Goal: Contribute content

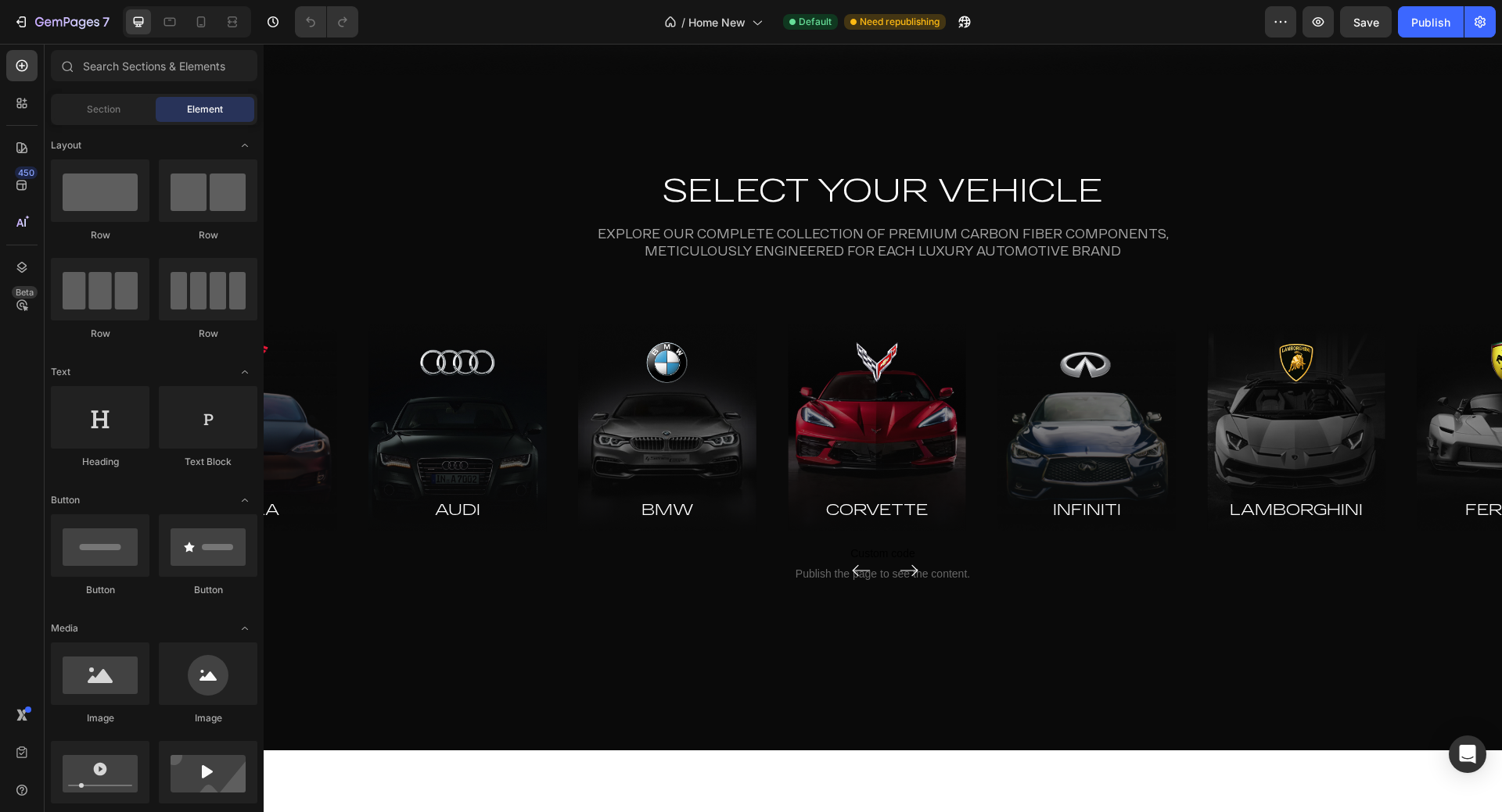
scroll to position [625, 0]
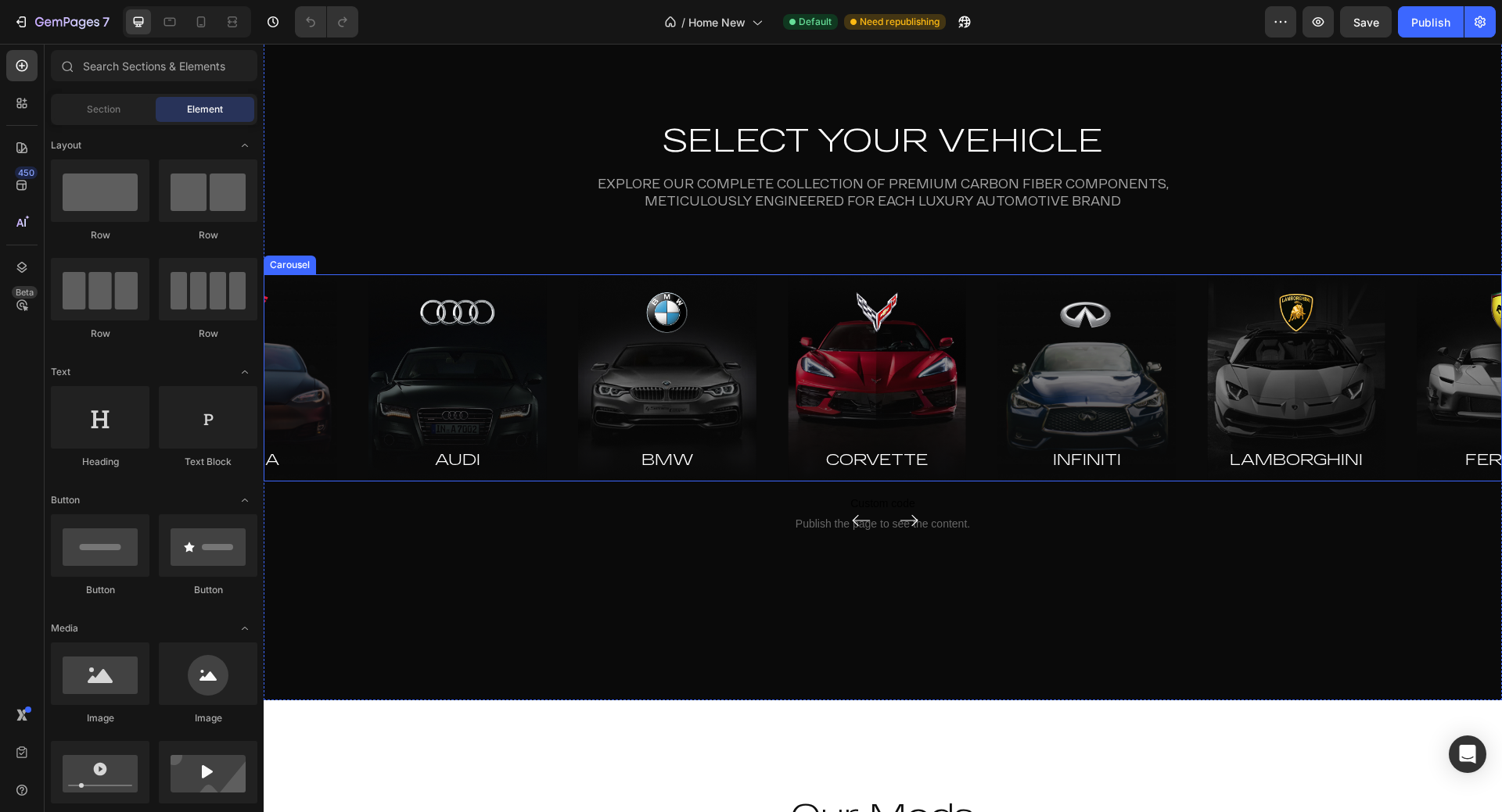
click at [905, 521] on icon "Carousel Next Arrow" at bounding box center [909, 521] width 17 height 0
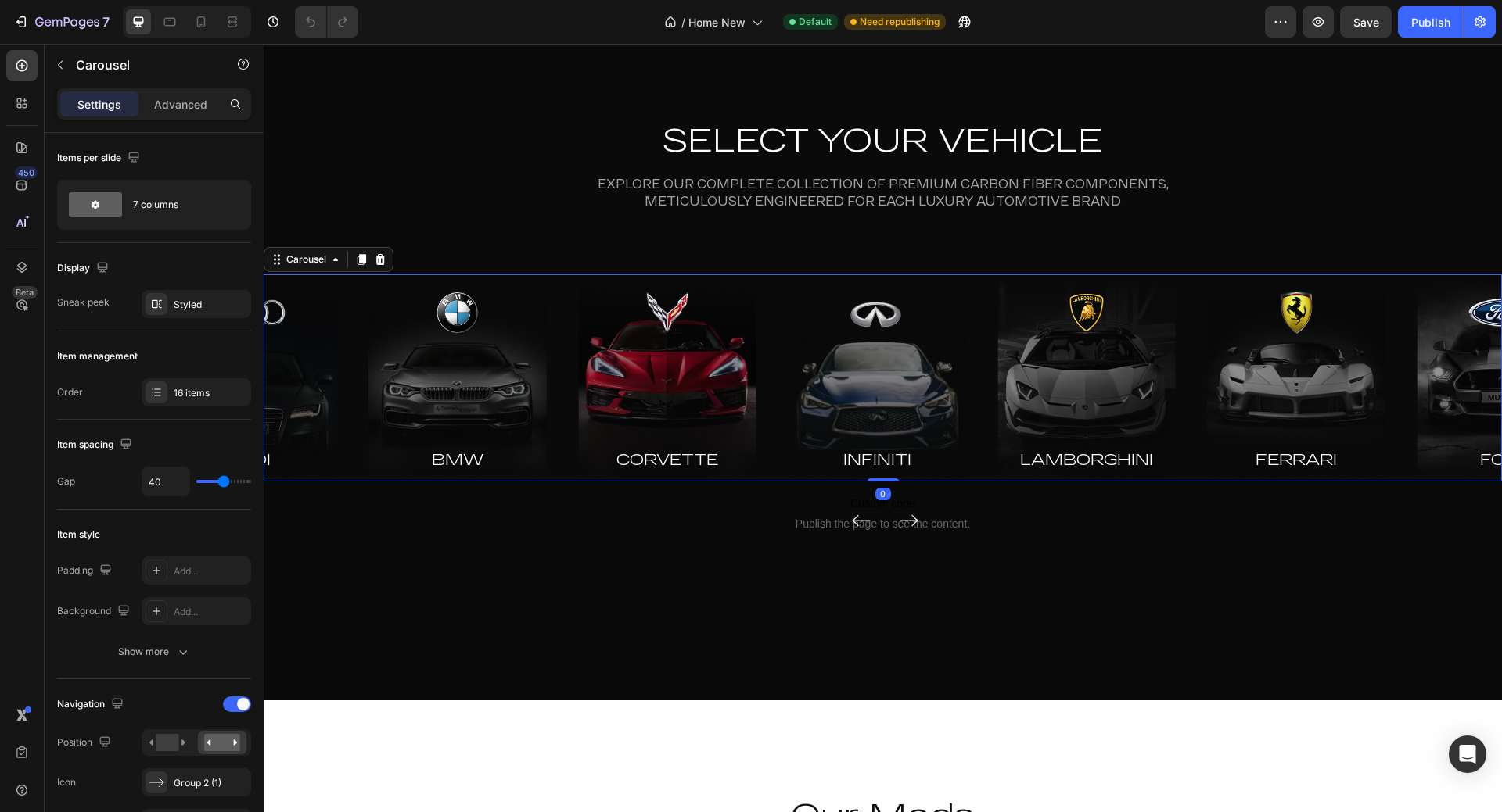
click at [905, 521] on icon "Carousel Next Arrow" at bounding box center [909, 521] width 17 height 0
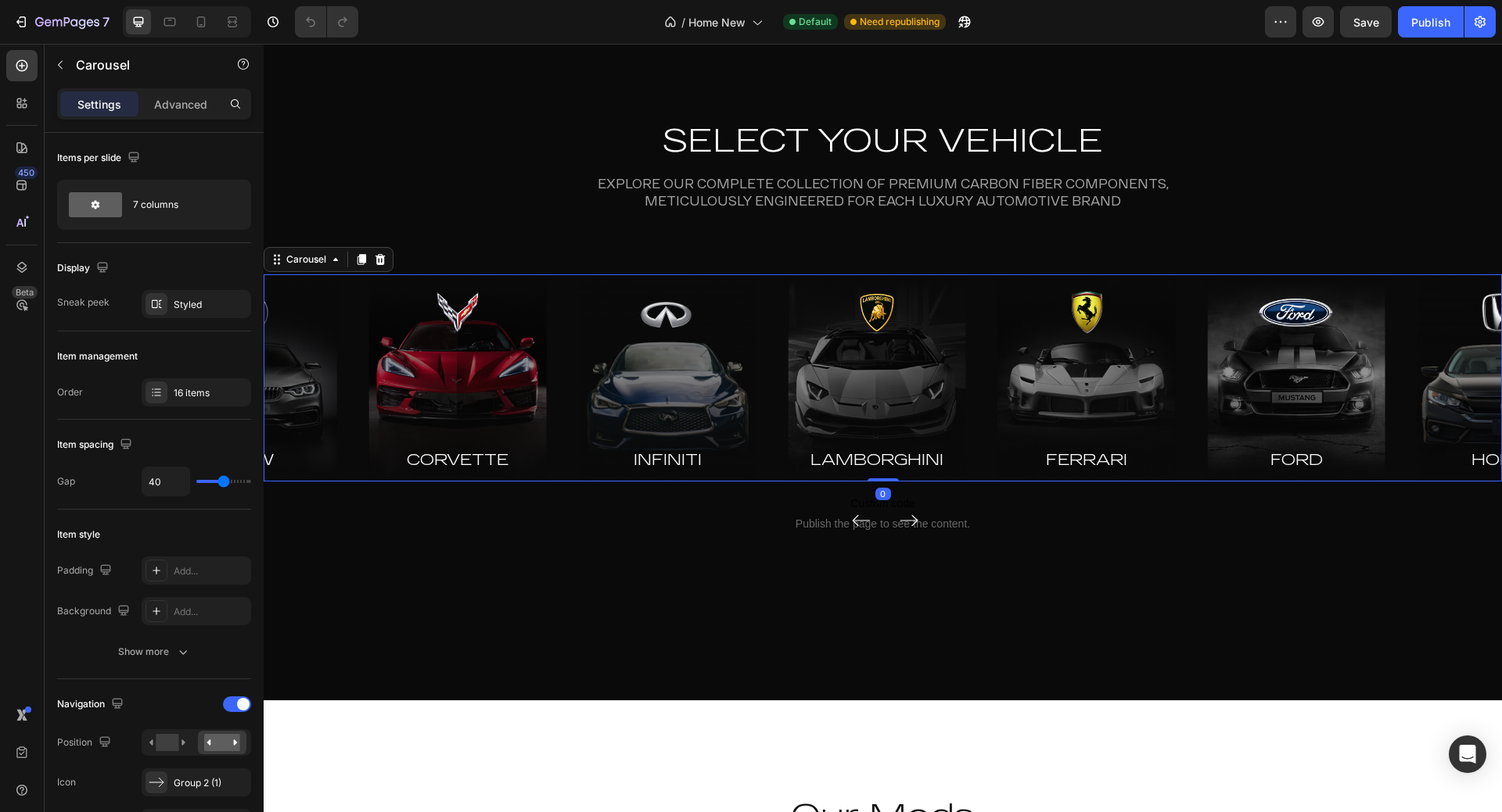
click at [905, 521] on icon "Carousel Next Arrow" at bounding box center [909, 521] width 17 height 0
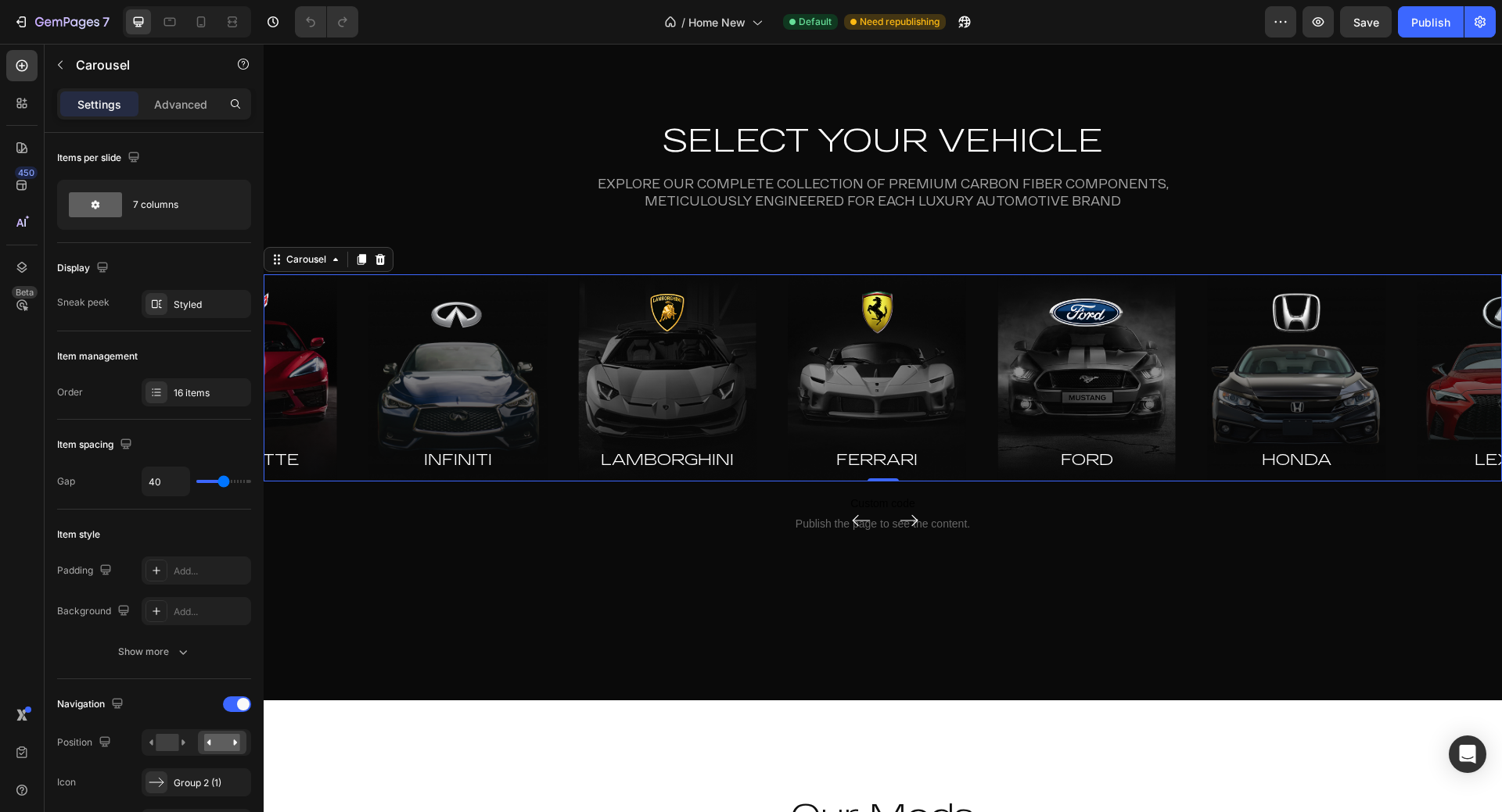
click at [912, 526] on icon "Carousel Next Arrow" at bounding box center [915, 521] width 6 height 10
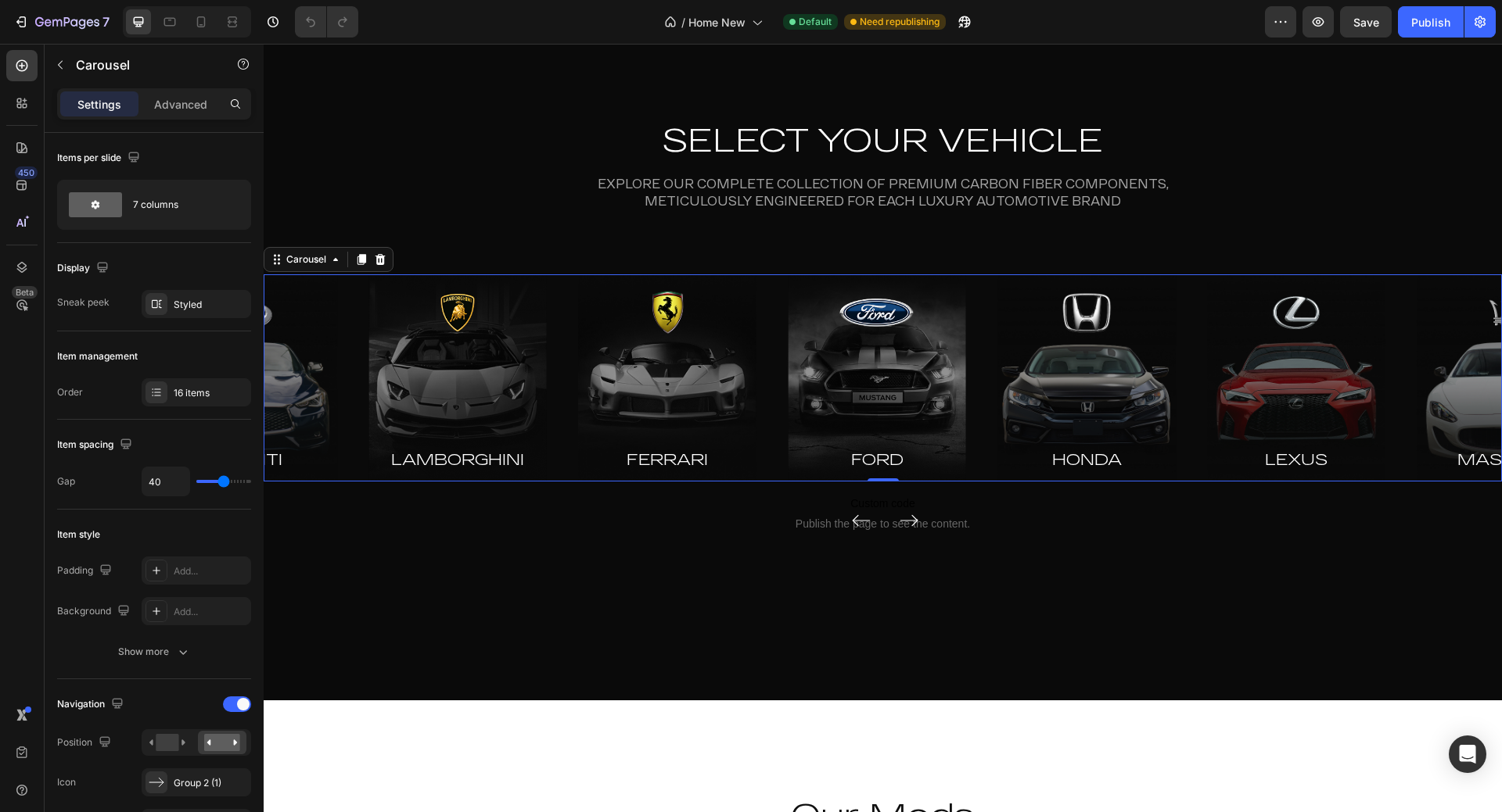
click at [855, 518] on icon "Carousel Back Arrow" at bounding box center [861, 521] width 19 height 22
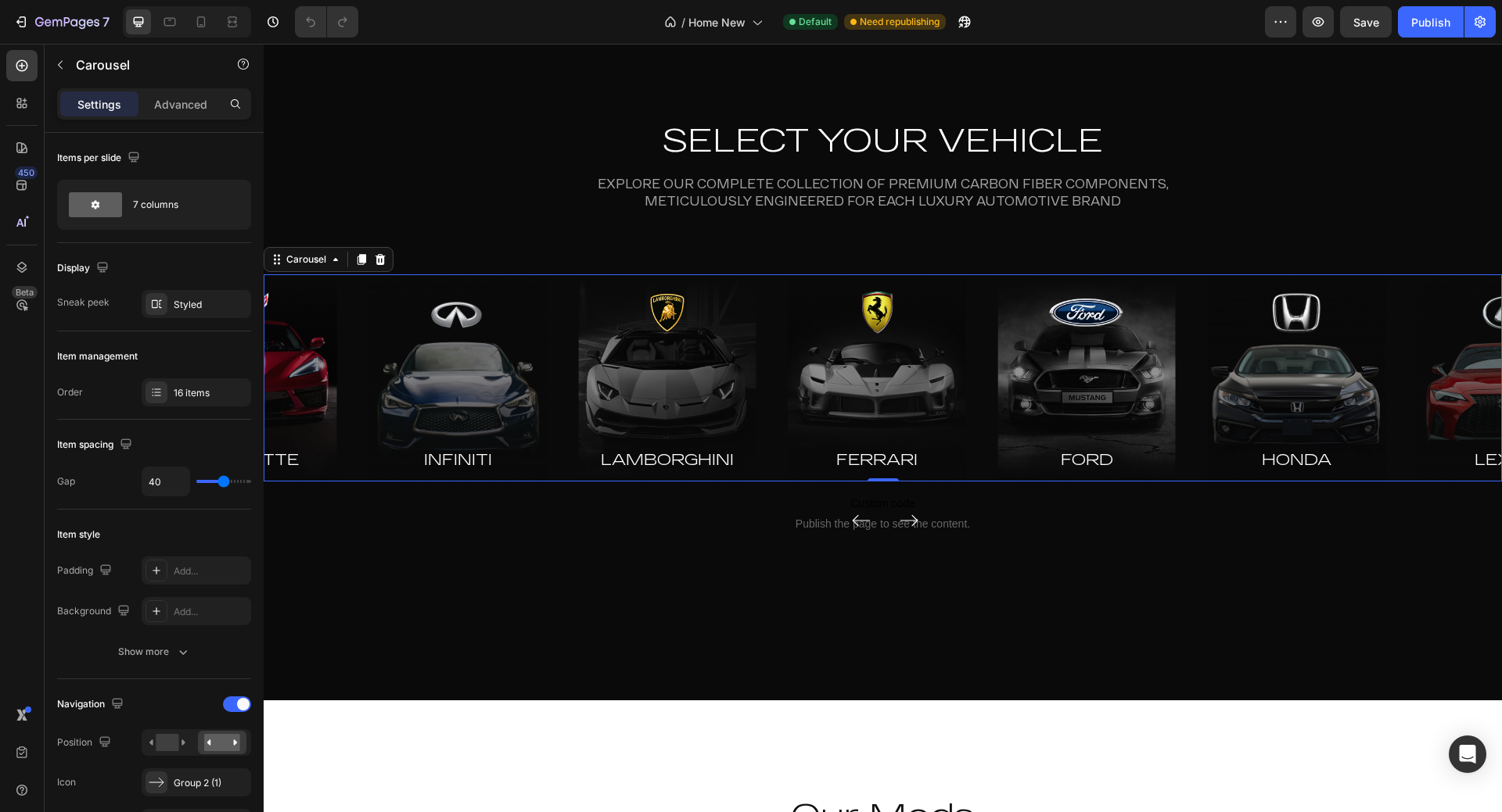
click at [855, 518] on icon "Carousel Back Arrow" at bounding box center [861, 521] width 19 height 22
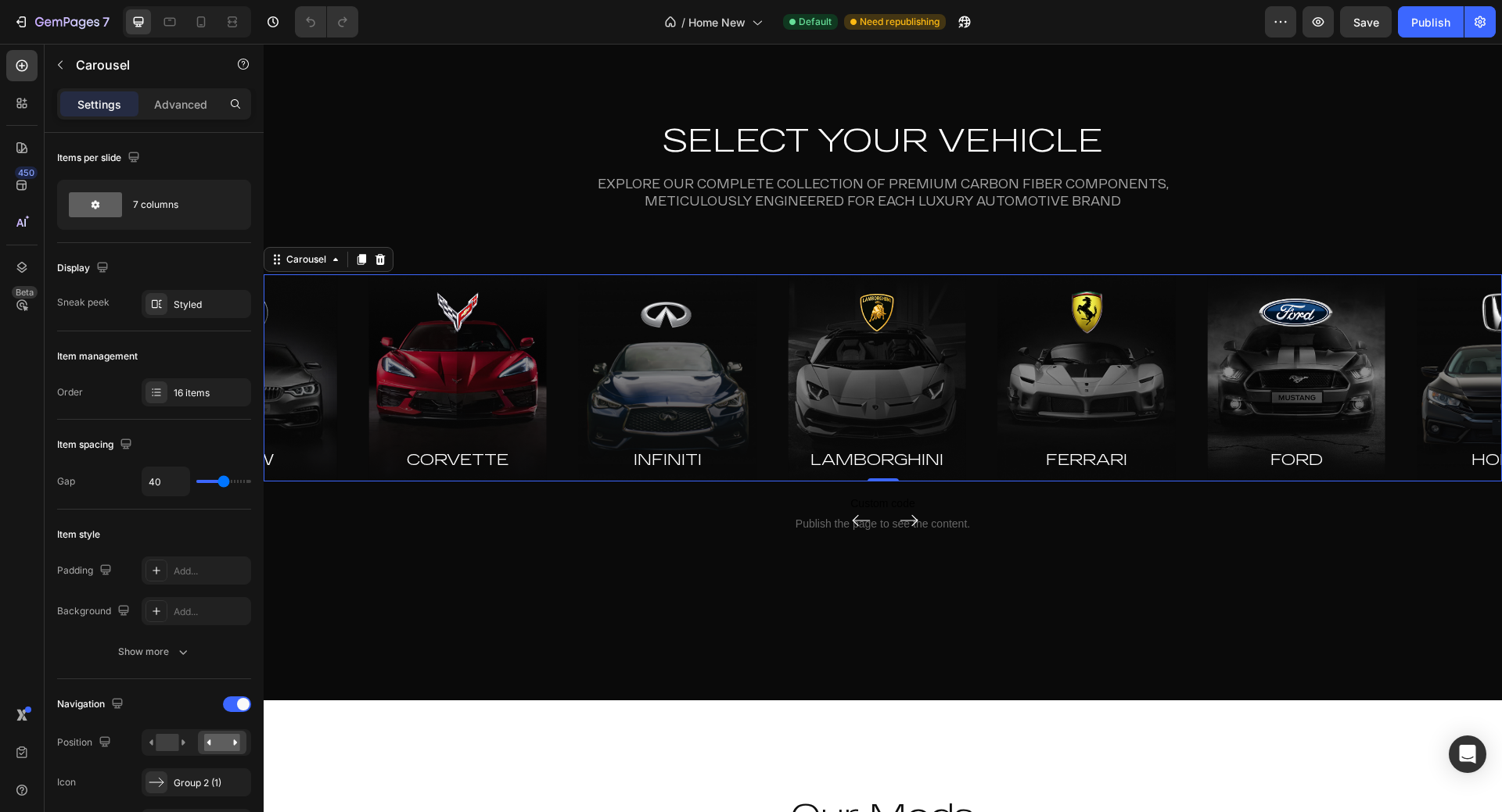
click at [911, 517] on icon "Carousel Next Arrow" at bounding box center [909, 521] width 19 height 22
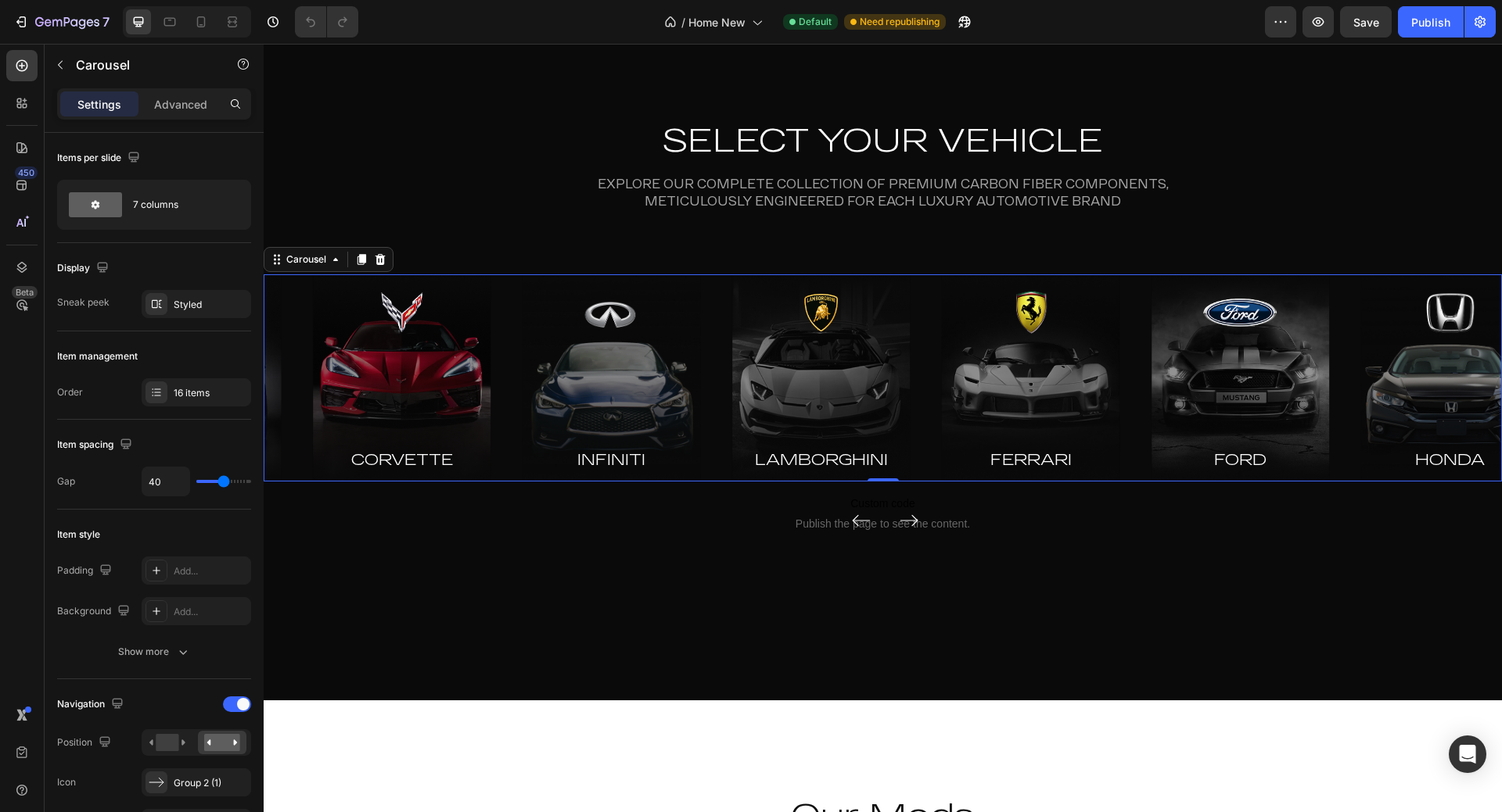
click at [910, 517] on icon "Carousel Next Arrow" at bounding box center [909, 521] width 19 height 22
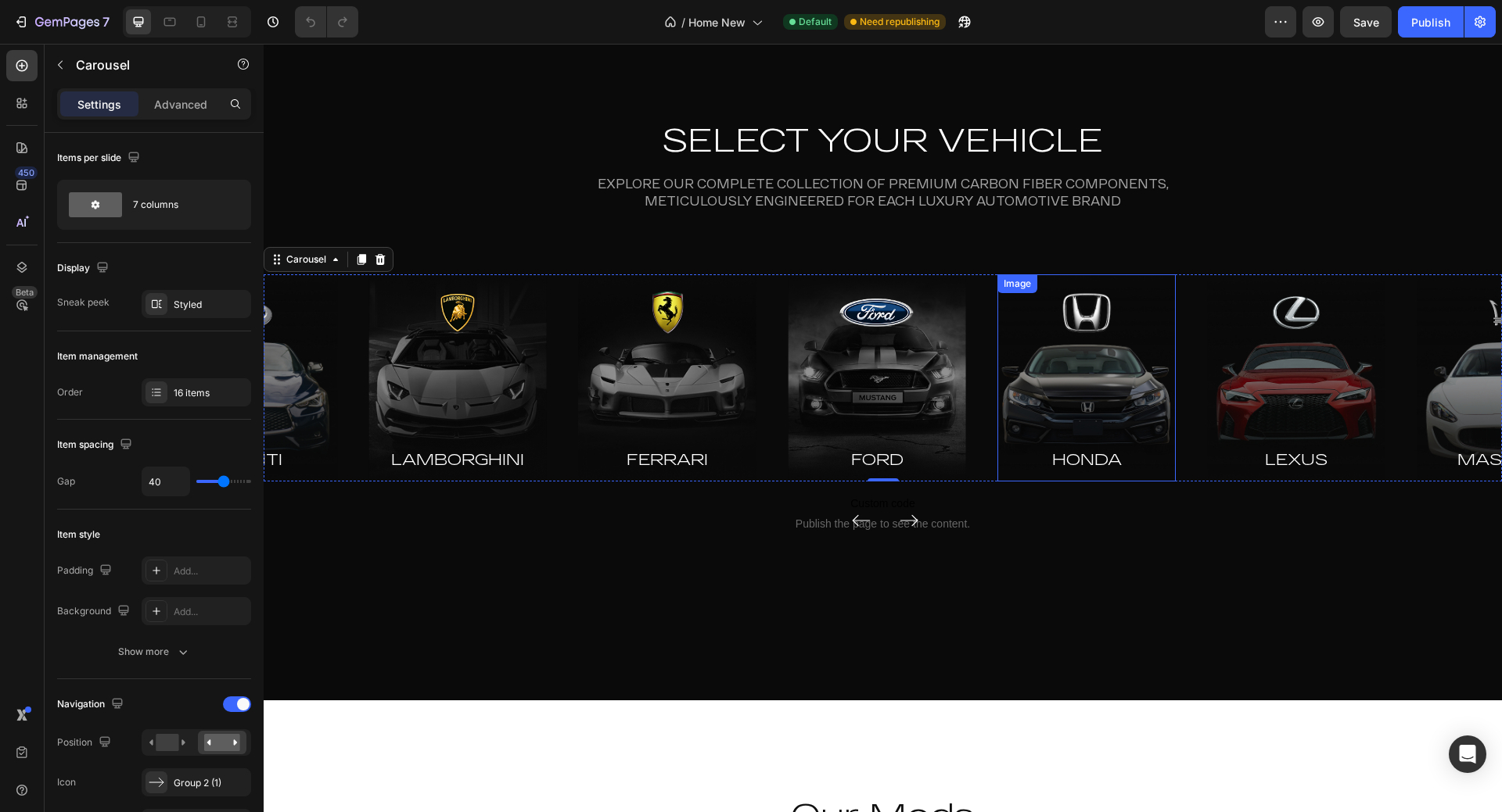
click at [1029, 406] on img at bounding box center [1086, 378] width 178 height 207
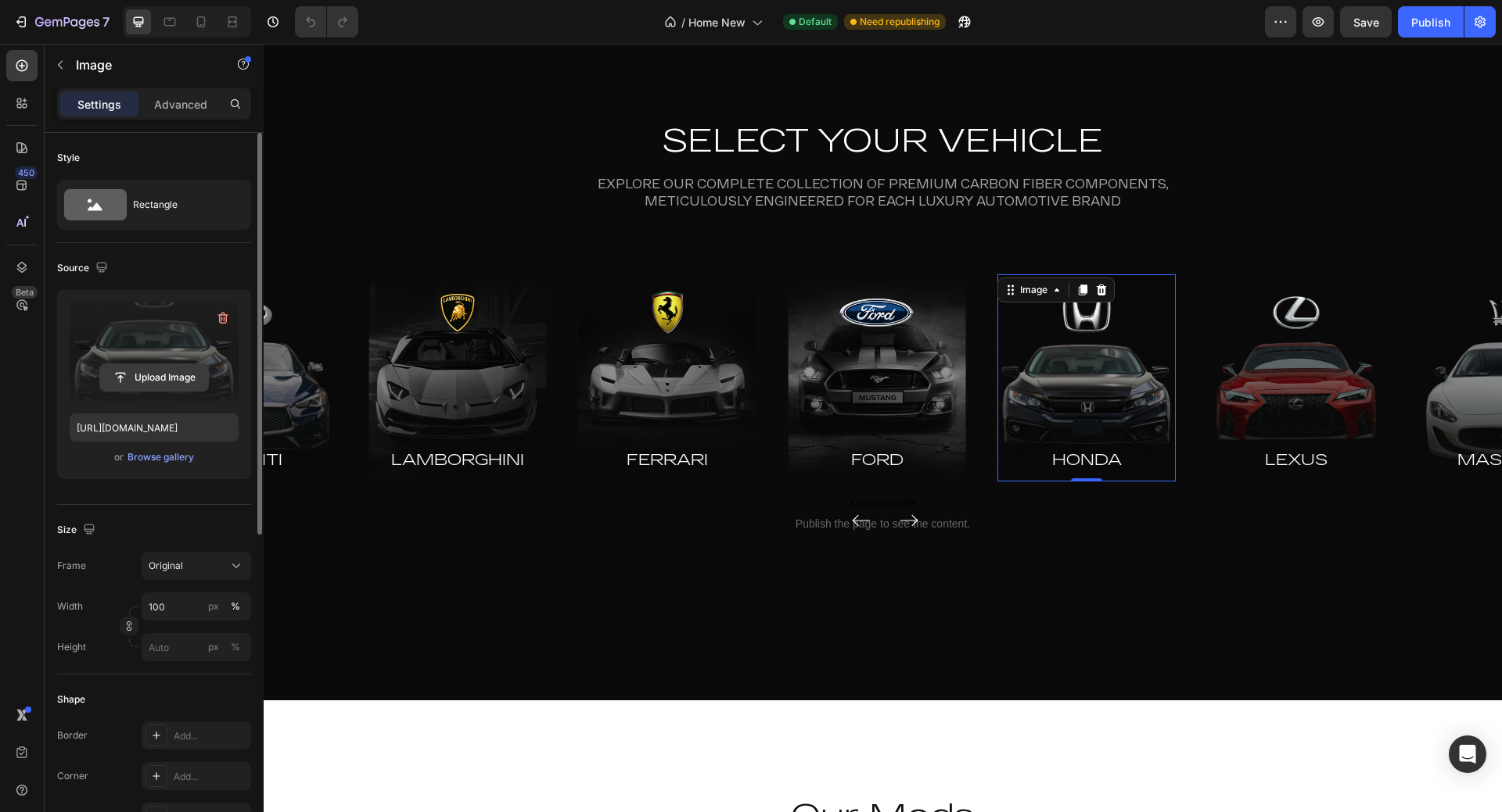
click at [171, 384] on input "file" at bounding box center [154, 377] width 108 height 27
click at [167, 459] on div "Browse gallery" at bounding box center [161, 457] width 67 height 14
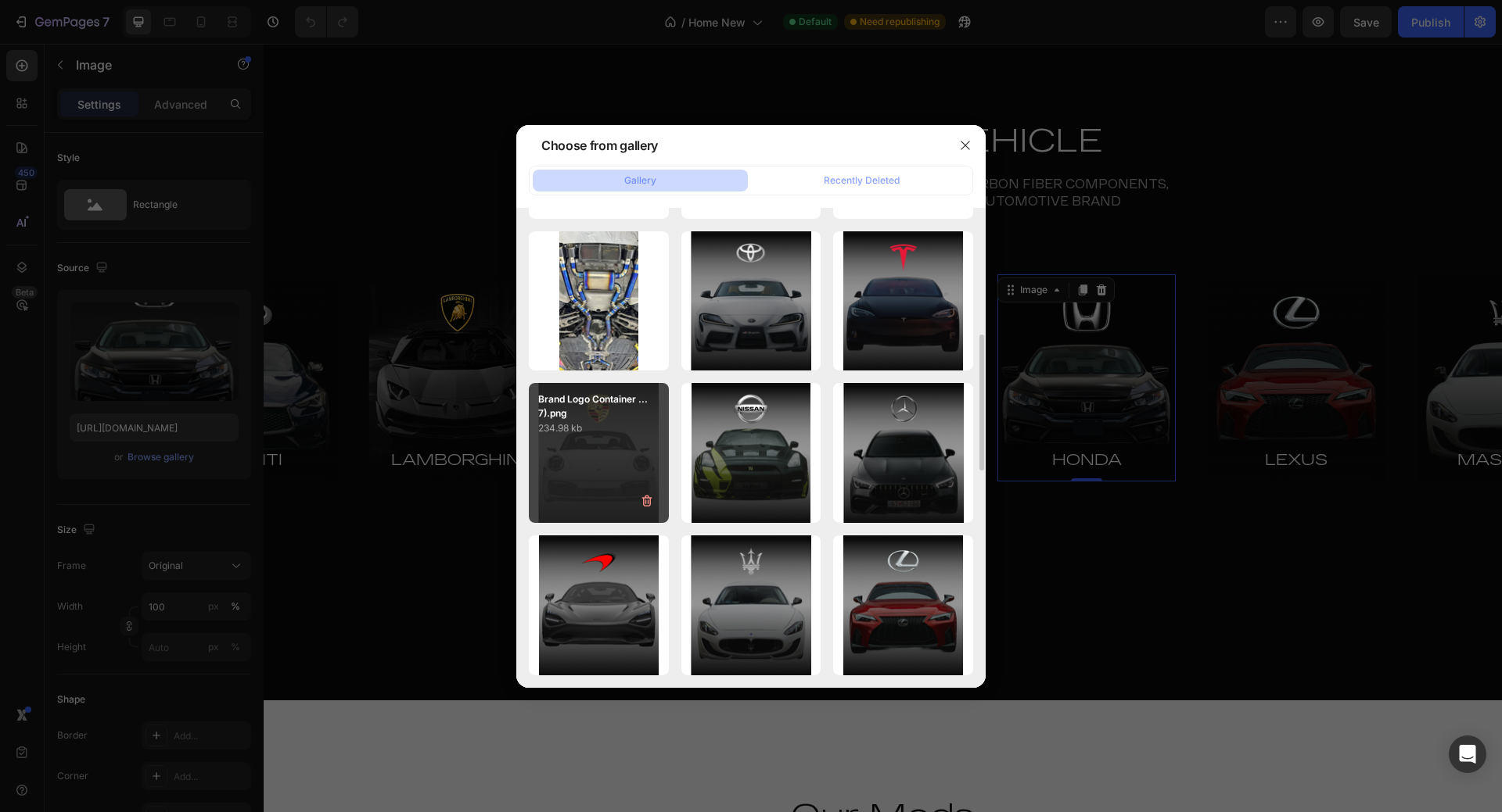
scroll to position [341, 0]
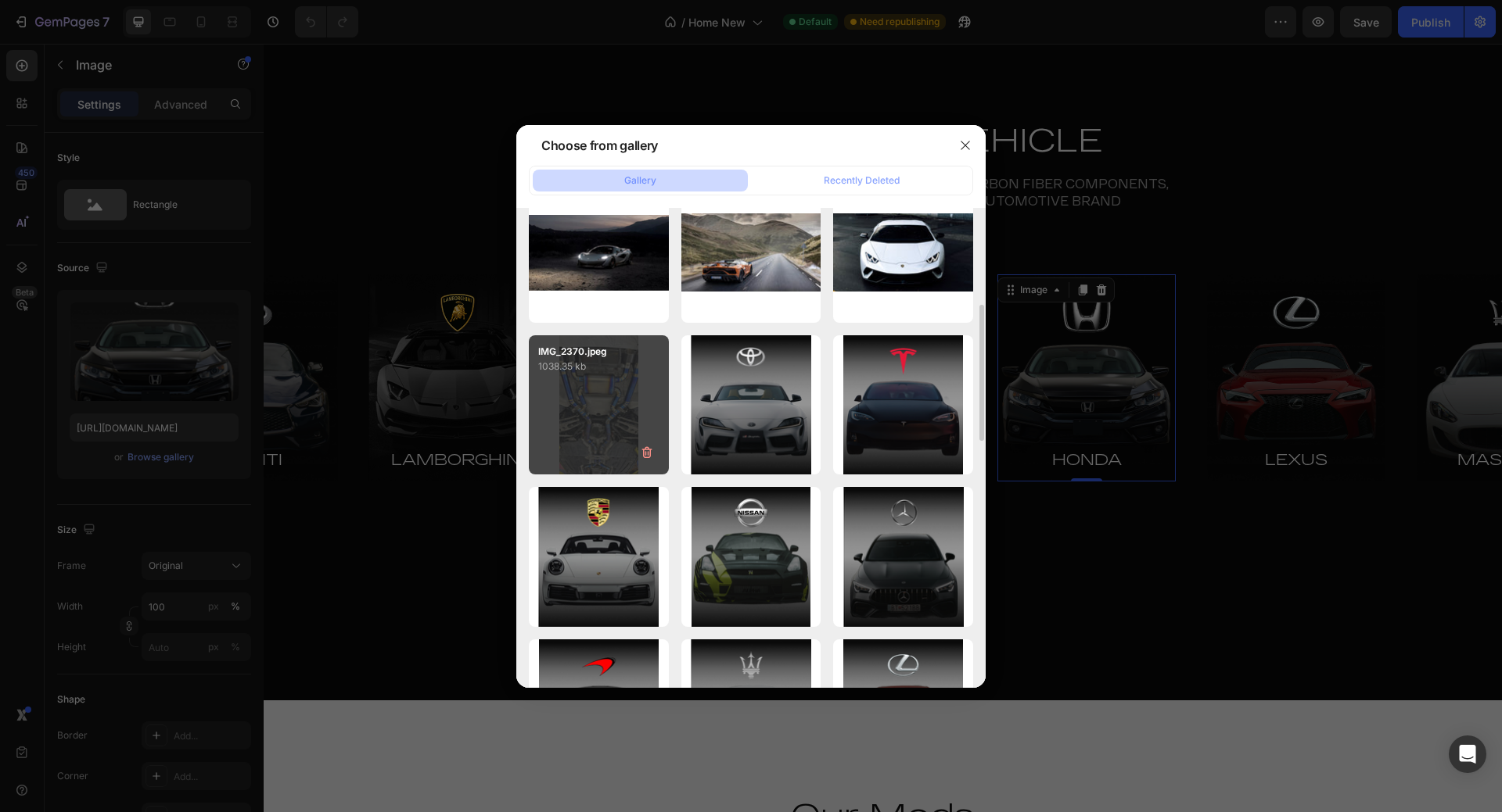
click at [592, 412] on div "IMG_2370.jpeg 1038.35 kb" at bounding box center [599, 406] width 140 height 140
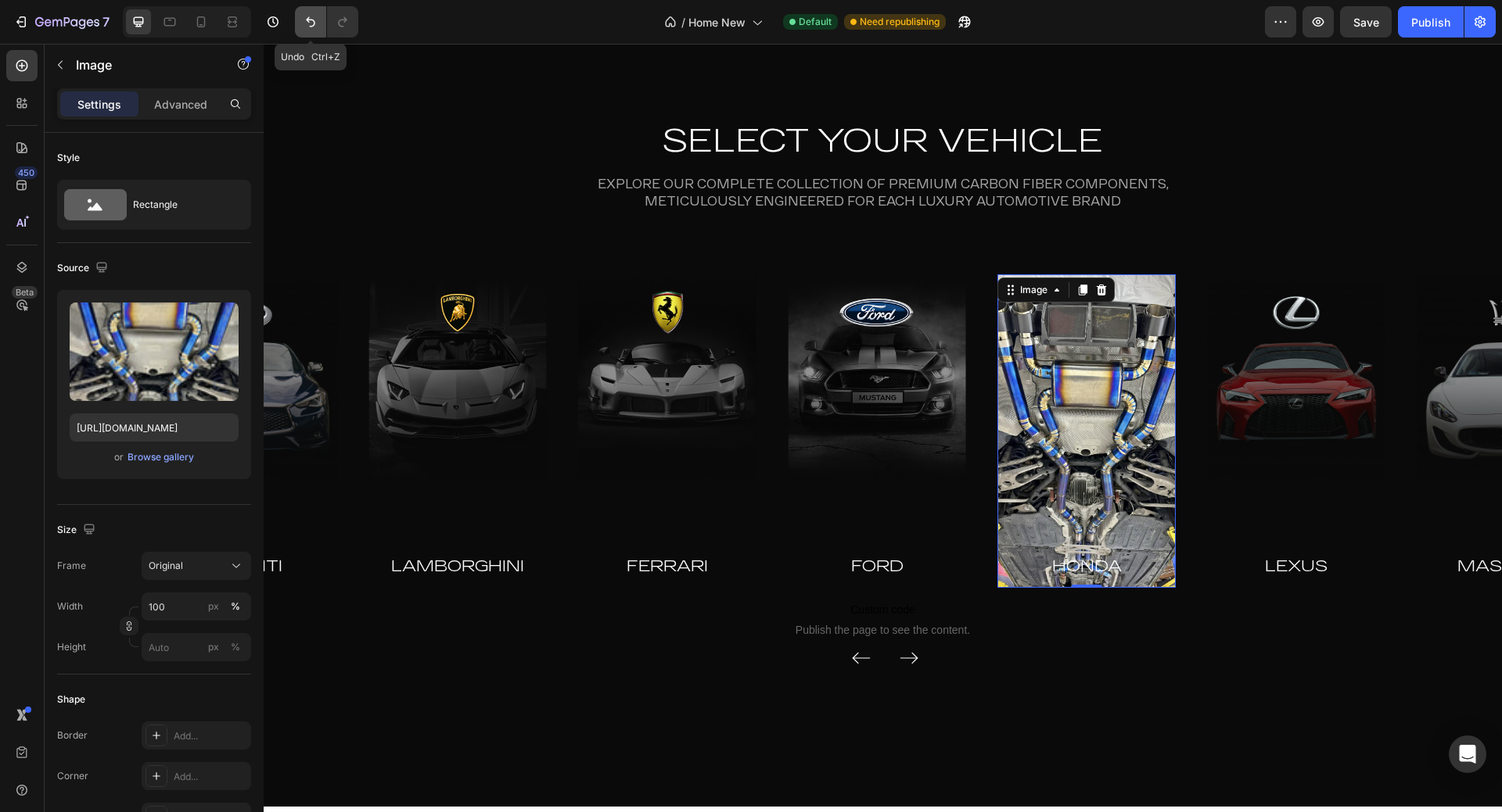
click at [305, 19] on icon "Undo/Redo" at bounding box center [310, 22] width 16 height 16
type input "[URL][DOMAIN_NAME]"
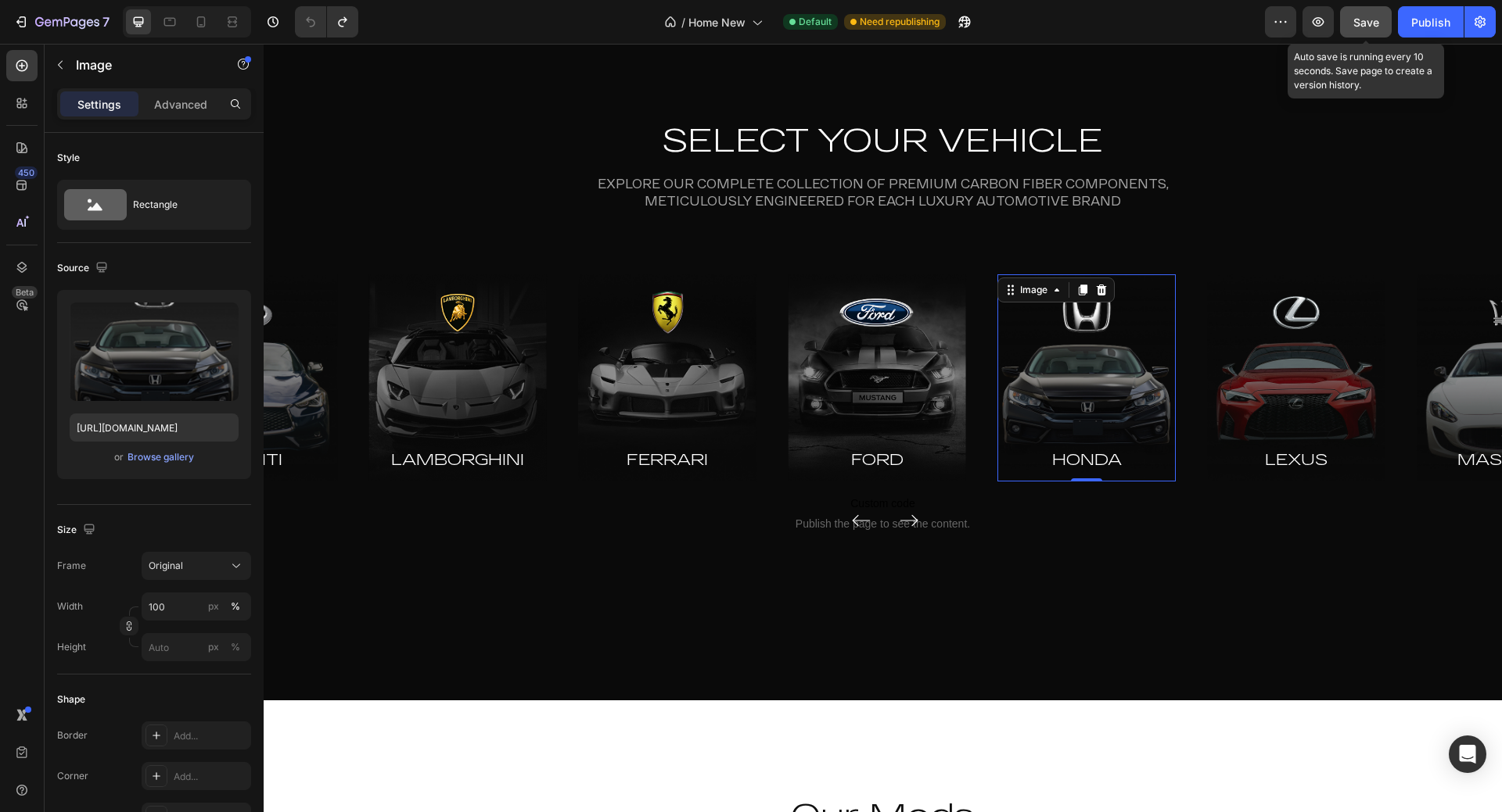
click at [1359, 22] on span "Save" at bounding box center [1365, 22] width 26 height 13
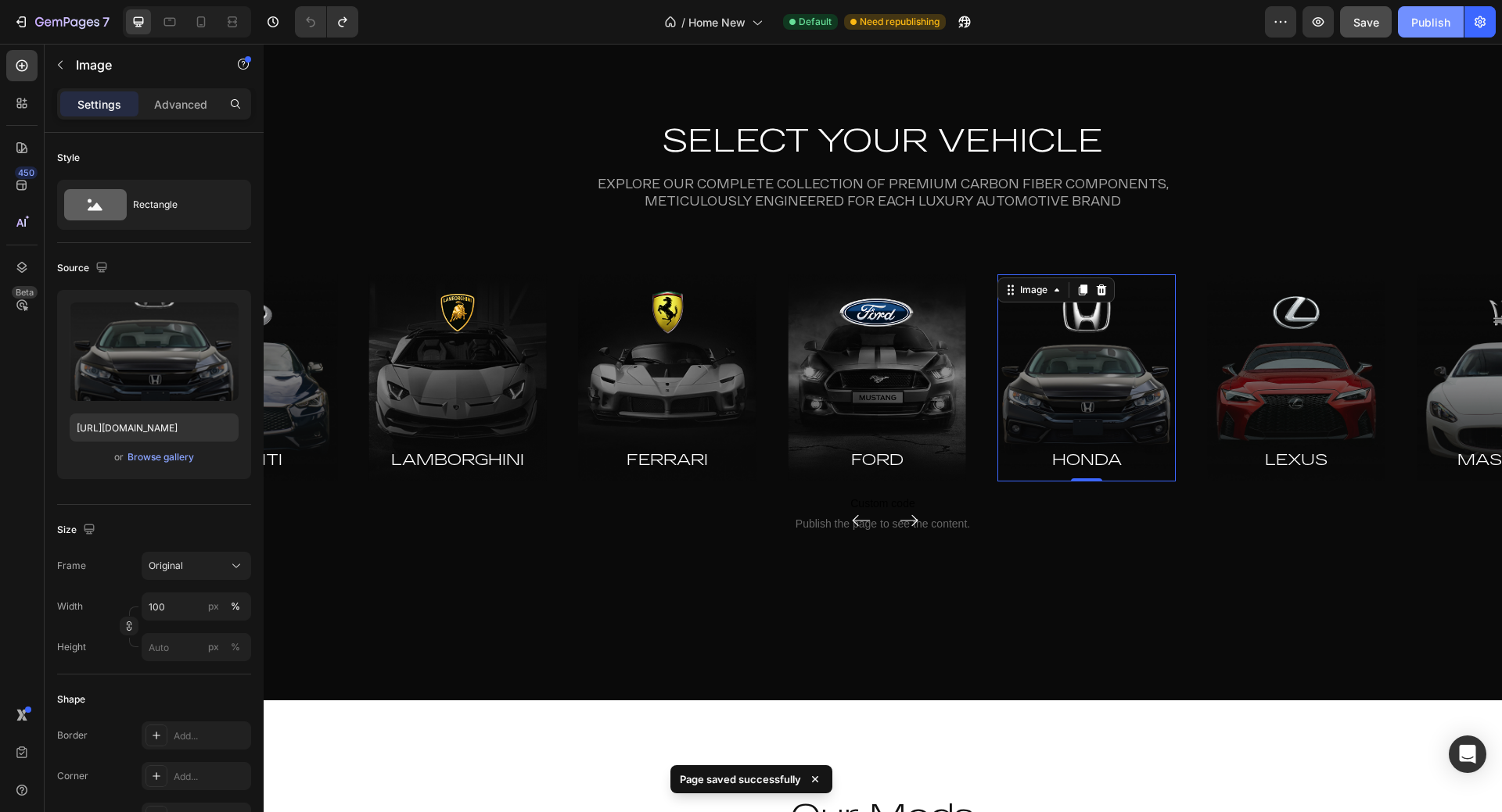
click at [1442, 25] on div "Publish" at bounding box center [1430, 22] width 39 height 17
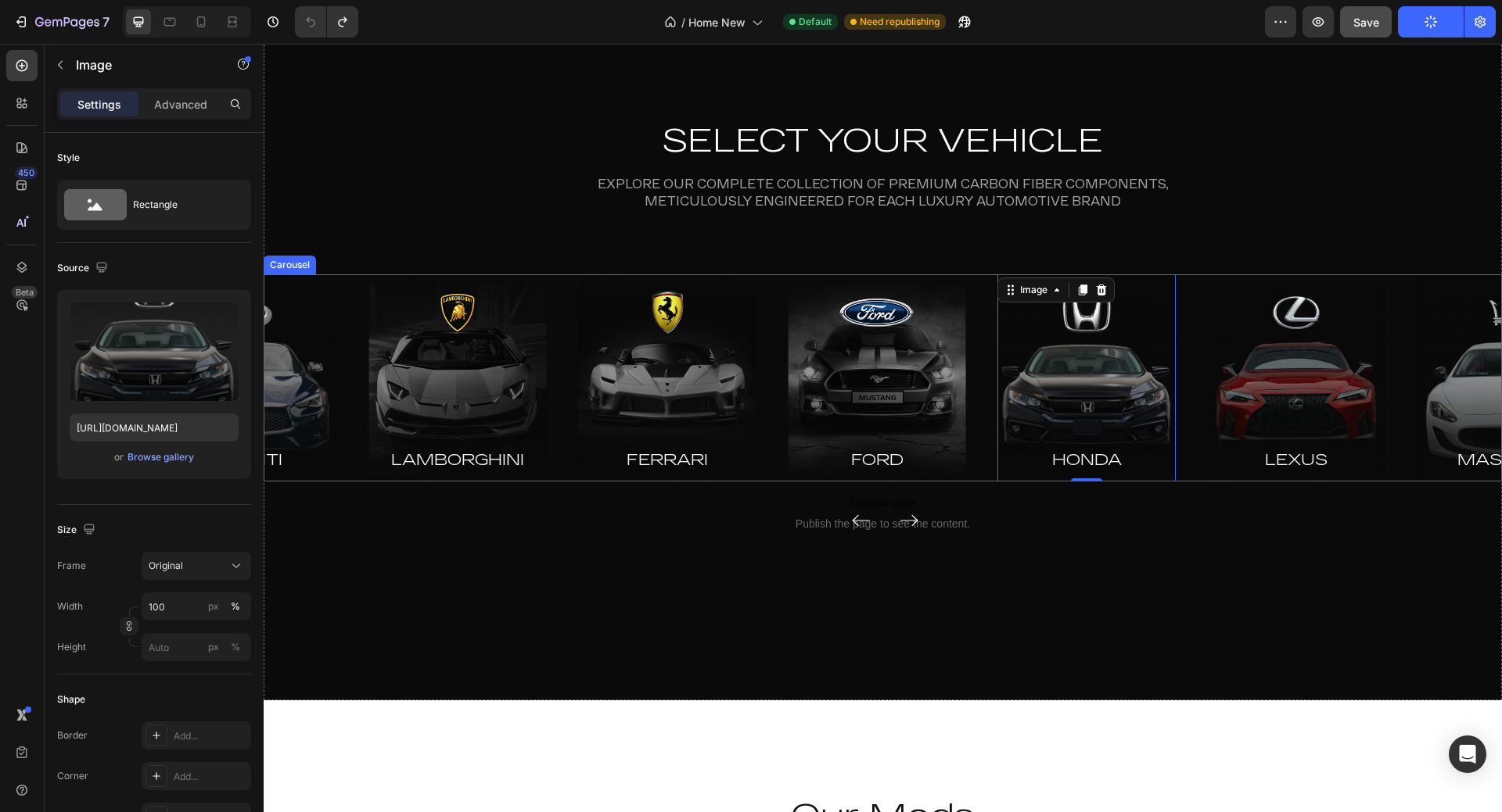
click at [909, 516] on icon "Carousel Next Arrow" at bounding box center [909, 521] width 19 height 22
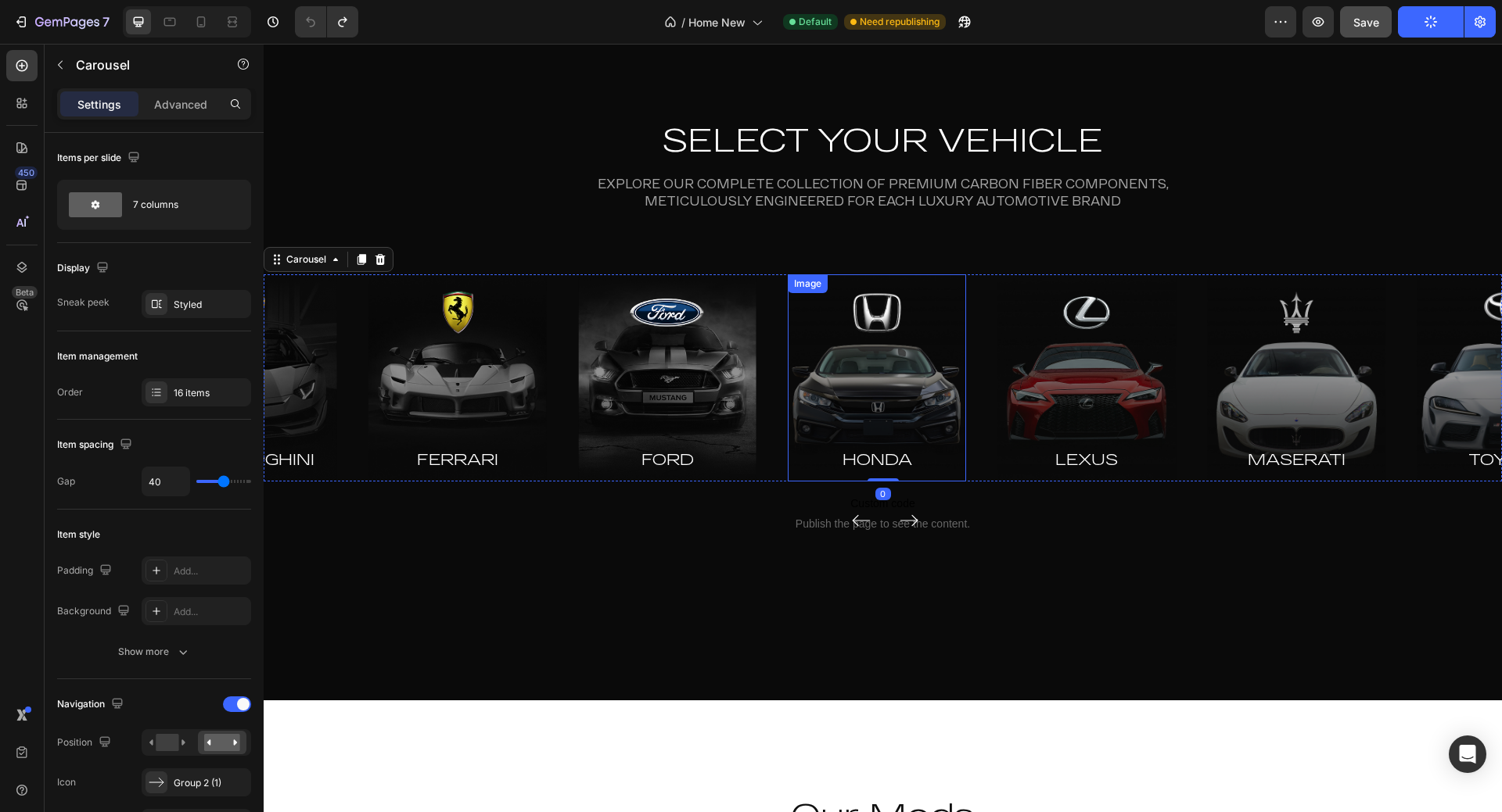
click at [886, 390] on img at bounding box center [876, 378] width 178 height 207
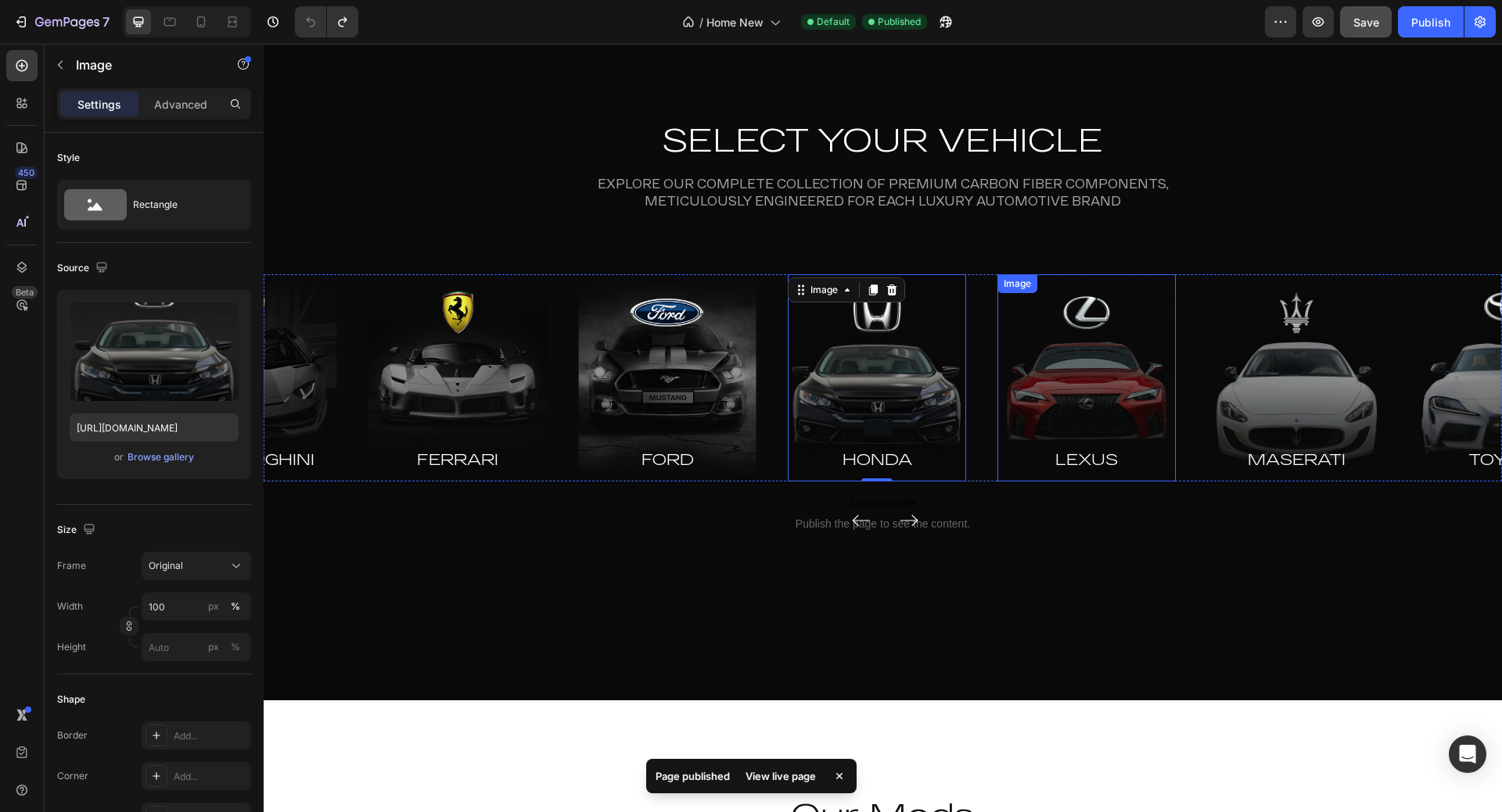
click at [1070, 376] on img at bounding box center [1086, 379] width 178 height 208
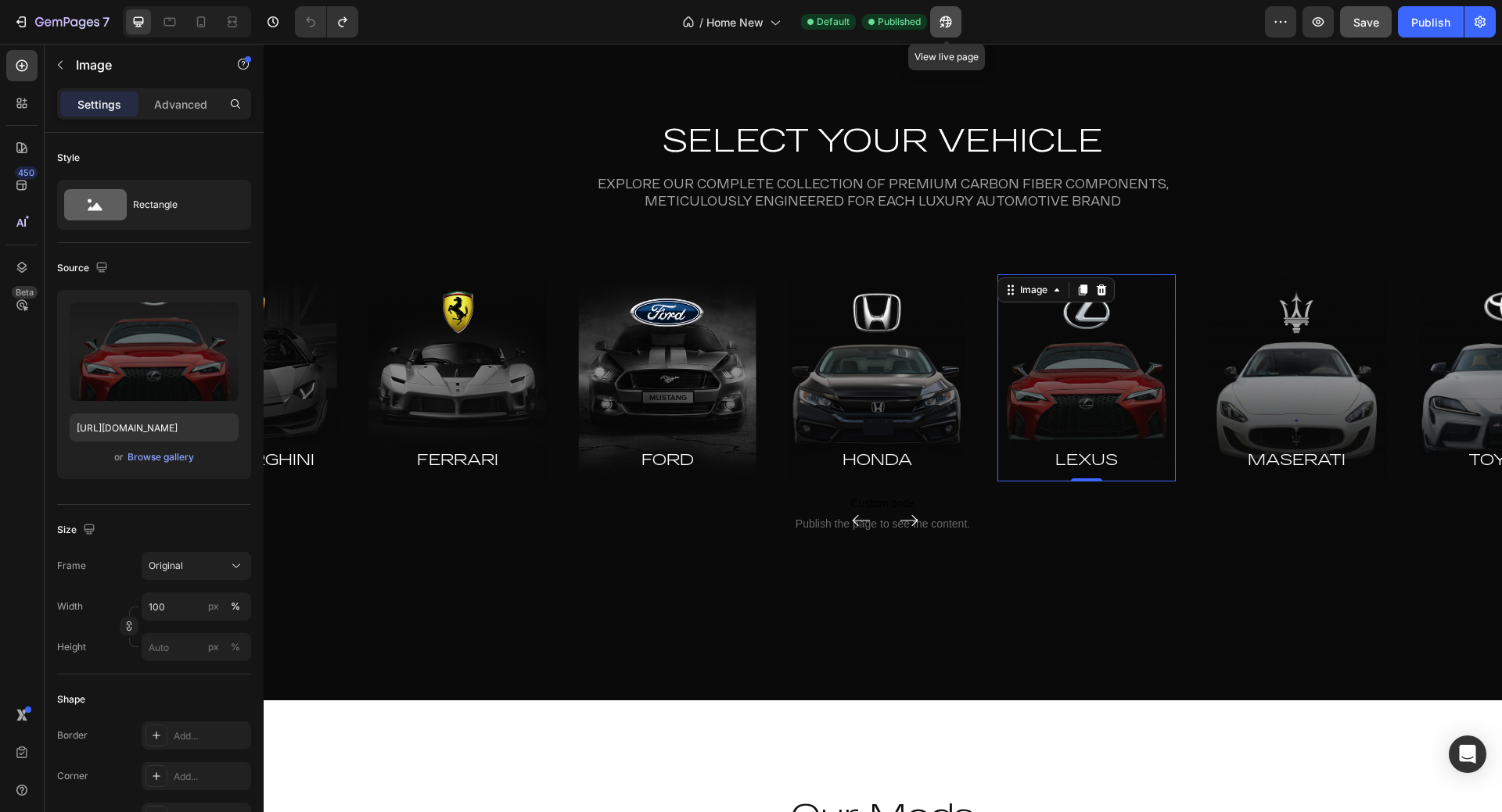
click at [958, 22] on button "button" at bounding box center [946, 22] width 32 height 32
